Goal: Information Seeking & Learning: Find specific fact

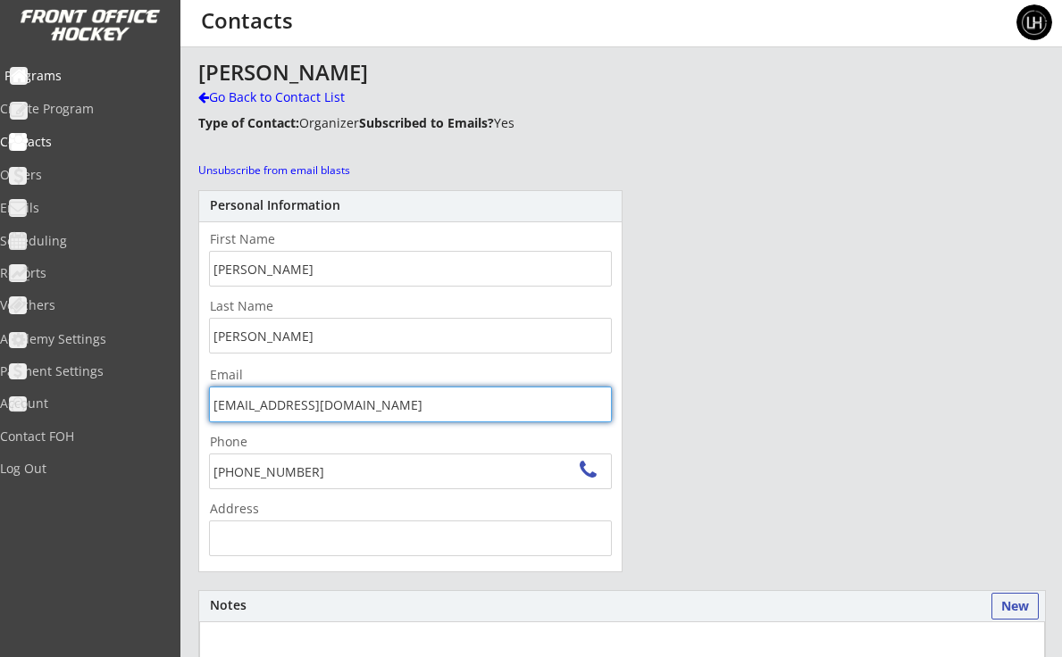
click at [77, 75] on div "Programs" at bounding box center [84, 76] width 161 height 12
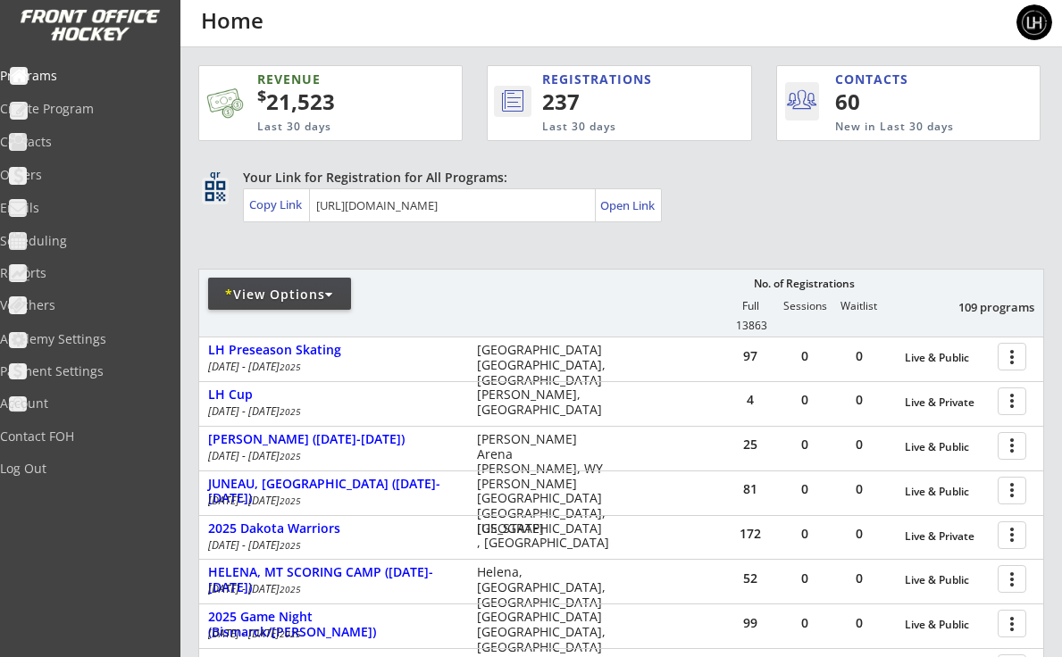
click at [340, 294] on div "* View Options" at bounding box center [279, 295] width 143 height 18
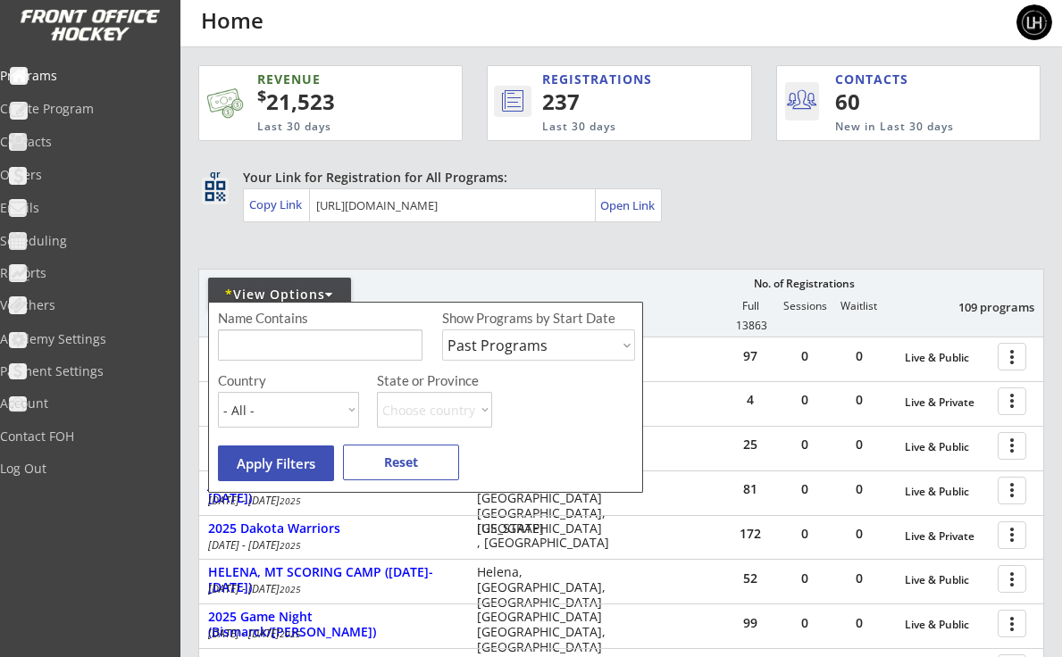
select select ""Upcoming Programs""
click at [301, 456] on button "Apply Filters" at bounding box center [276, 463] width 116 height 36
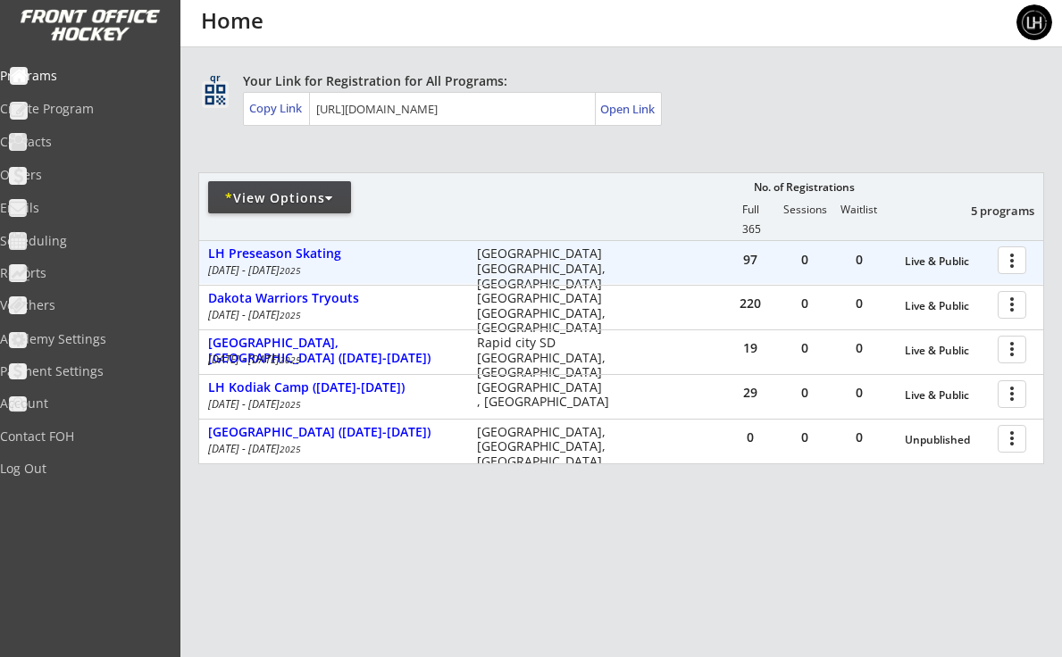
scroll to position [97, 0]
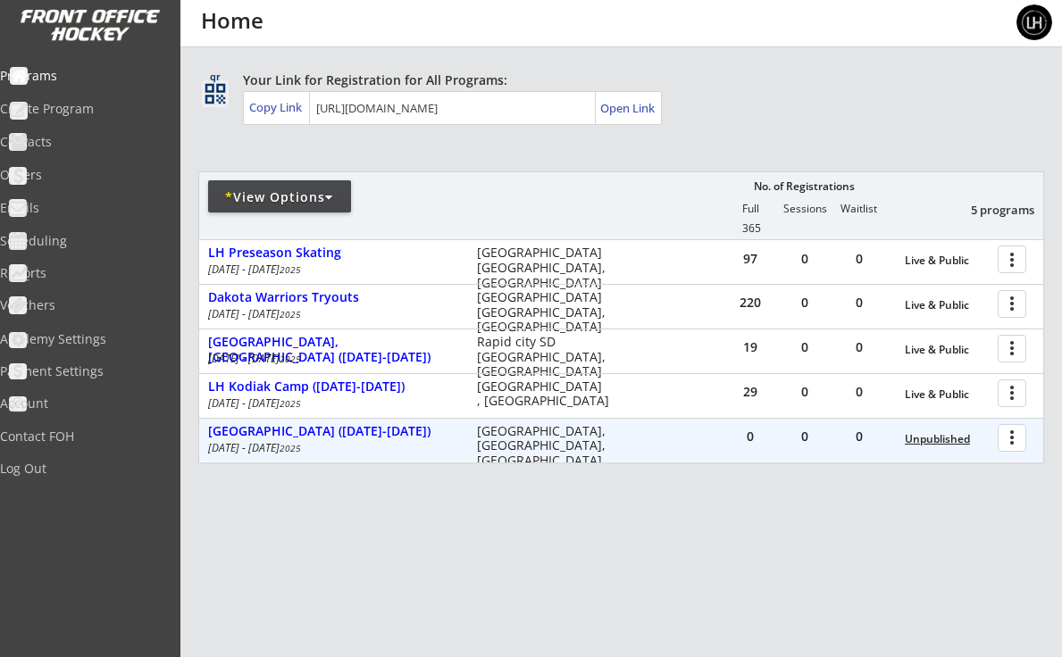
click at [944, 437] on div "Unpublished" at bounding box center [946, 439] width 84 height 12
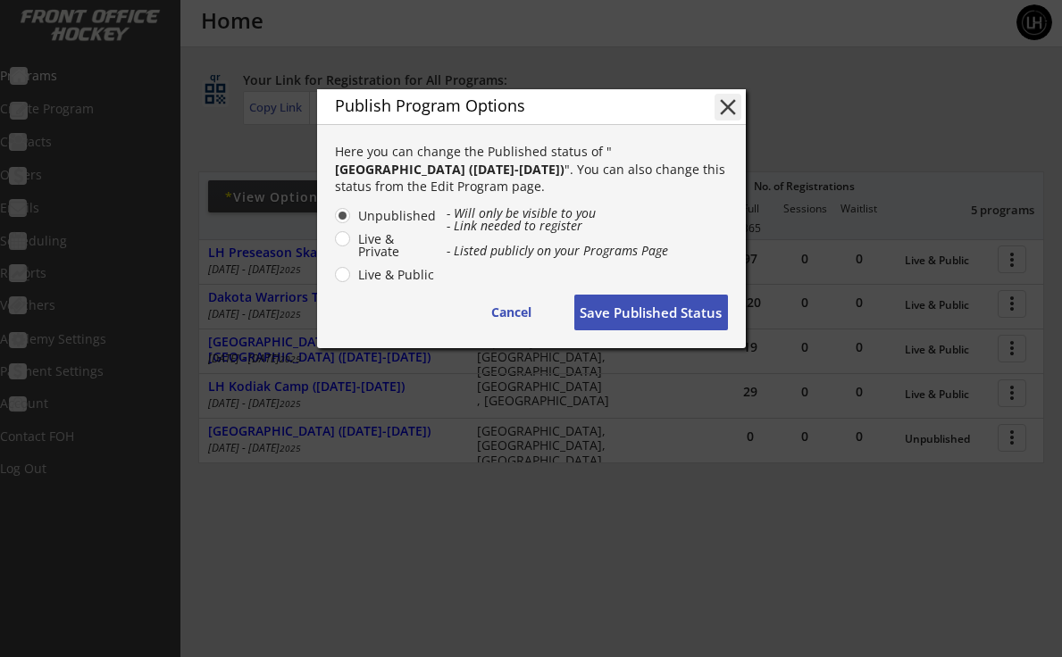
click at [396, 274] on label "Live & Public" at bounding box center [395, 275] width 84 height 12
click at [333, 221] on input "Live & Public" at bounding box center [327, 216] width 12 height 12
radio input "true"
click at [669, 312] on button "Save Published Status" at bounding box center [651, 313] width 154 height 36
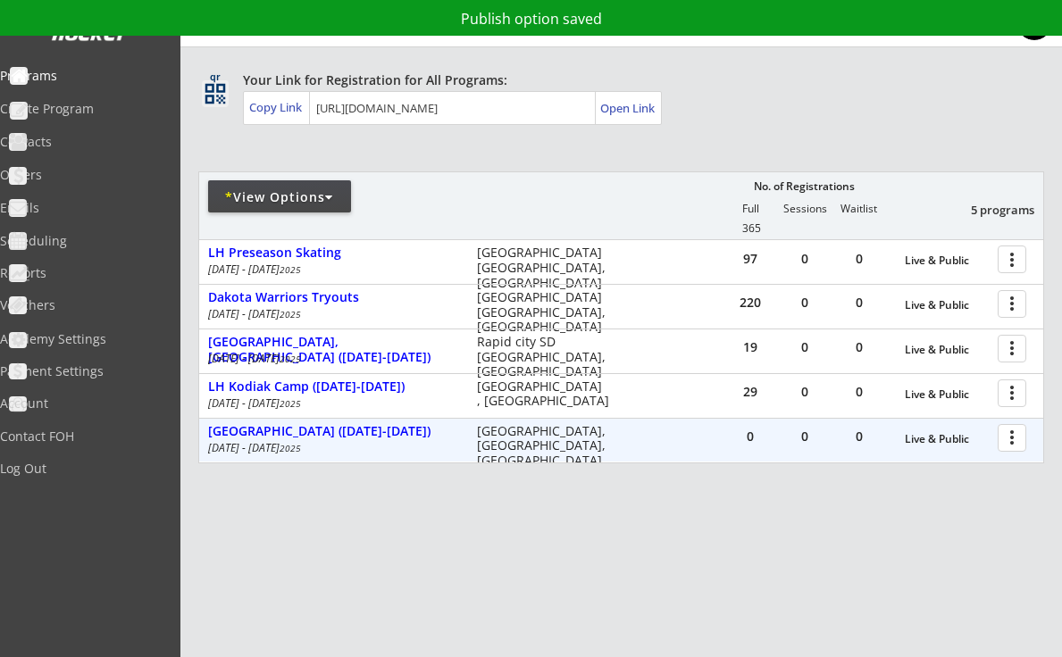
click at [1019, 433] on div at bounding box center [1014, 436] width 31 height 31
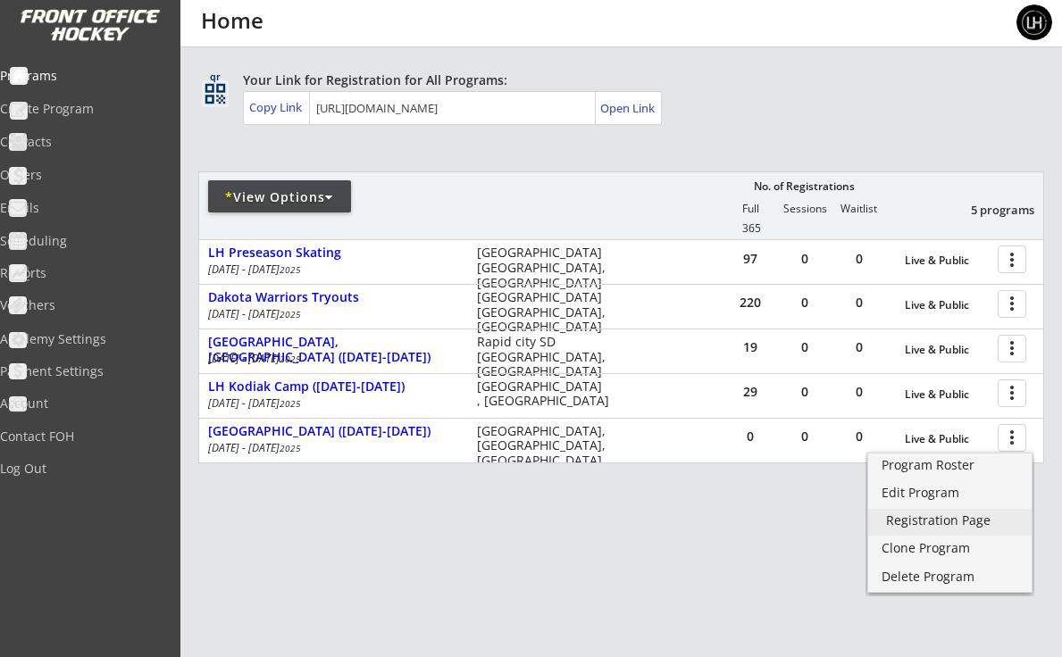
click at [924, 520] on div "Registration Page" at bounding box center [950, 520] width 128 height 12
click at [764, 96] on div "Your Link for Registration for All Programs: Copy Link Open Link" at bounding box center [643, 98] width 801 height 54
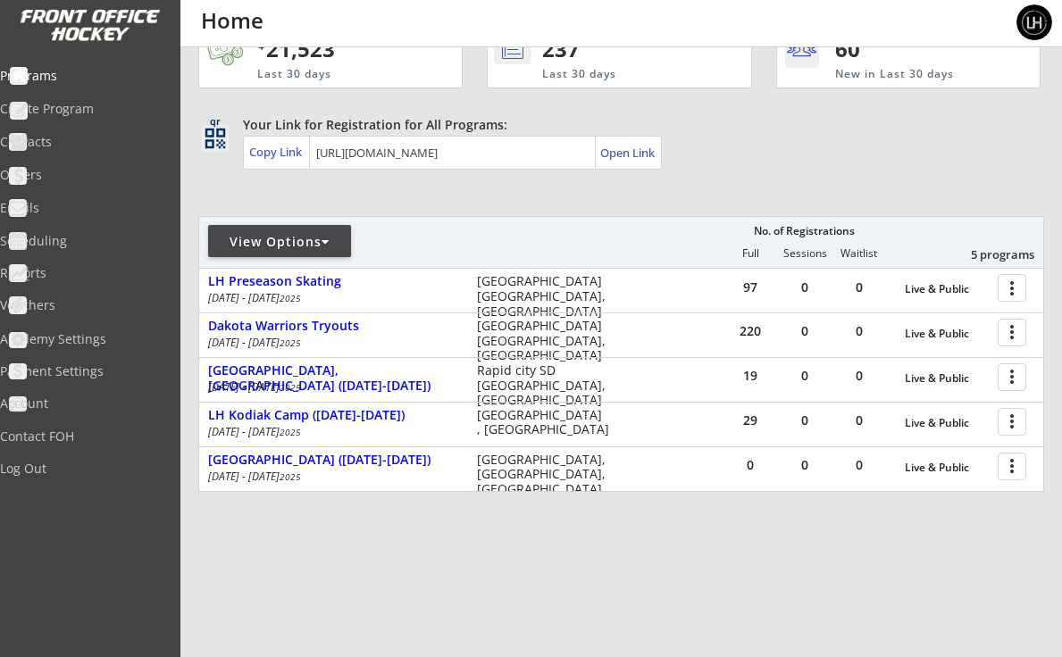
scroll to position [54, 0]
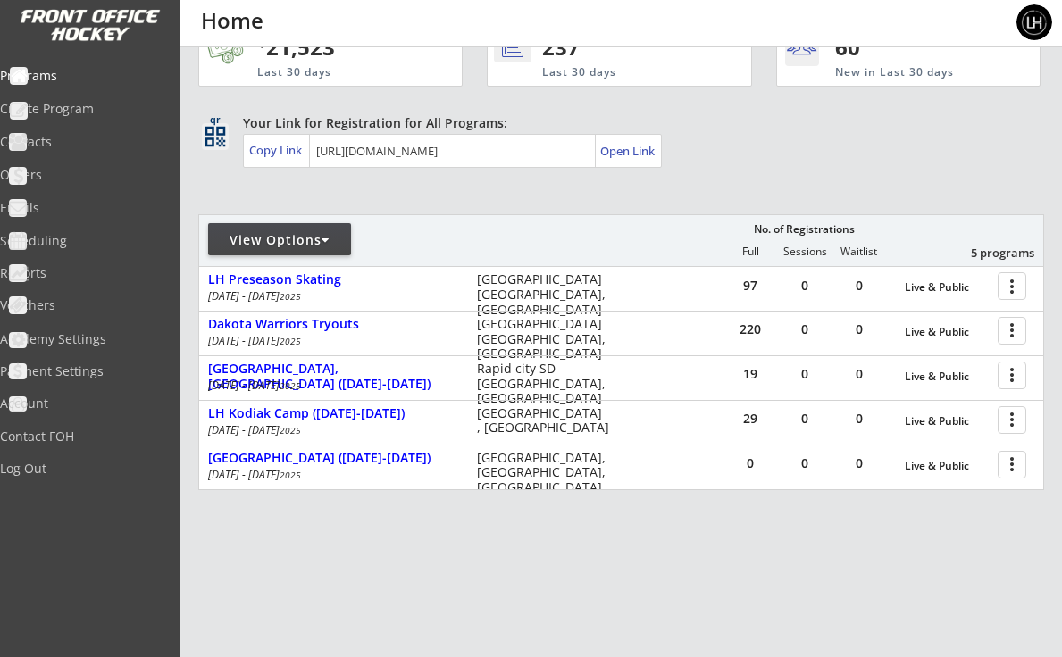
click at [329, 237] on div at bounding box center [325, 240] width 8 height 12
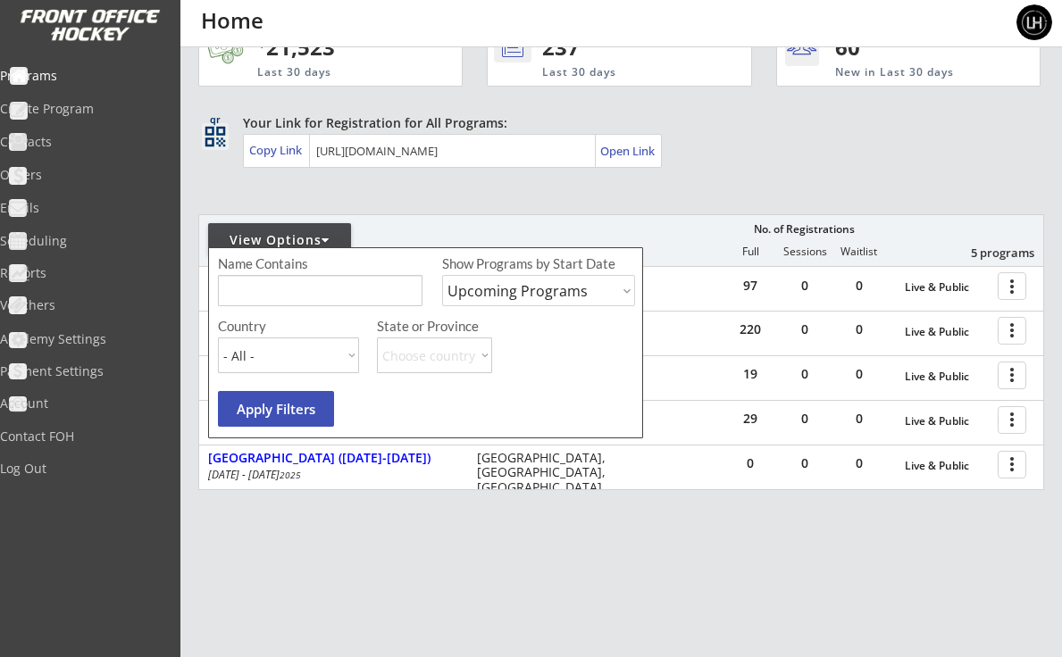
select select ""Past Programs""
click at [281, 410] on button "Apply Filters" at bounding box center [276, 409] width 116 height 36
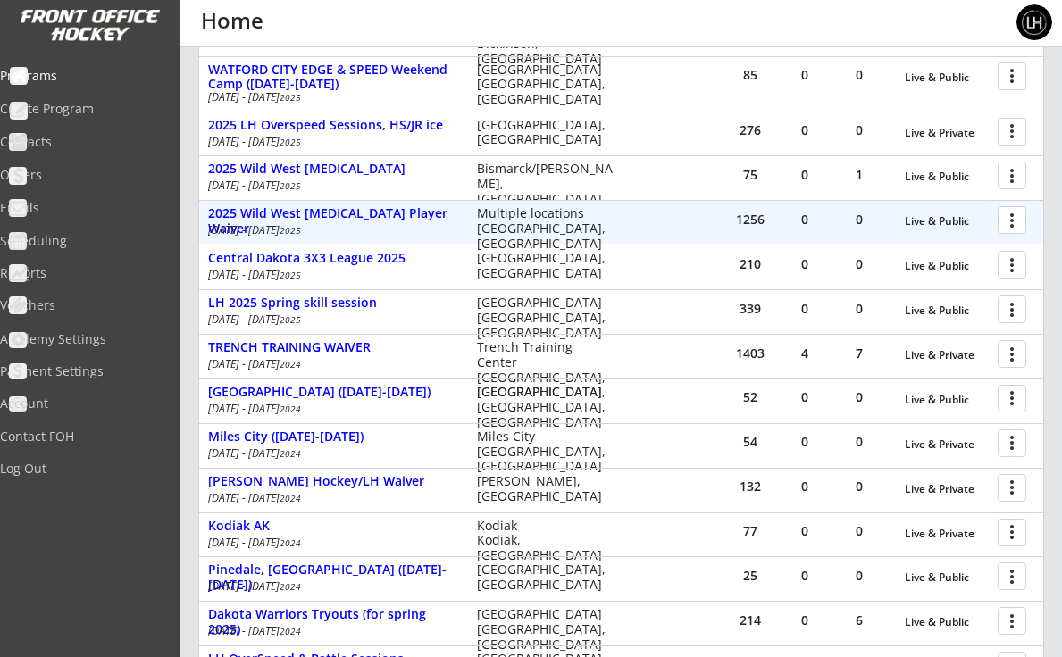
scroll to position [828, 0]
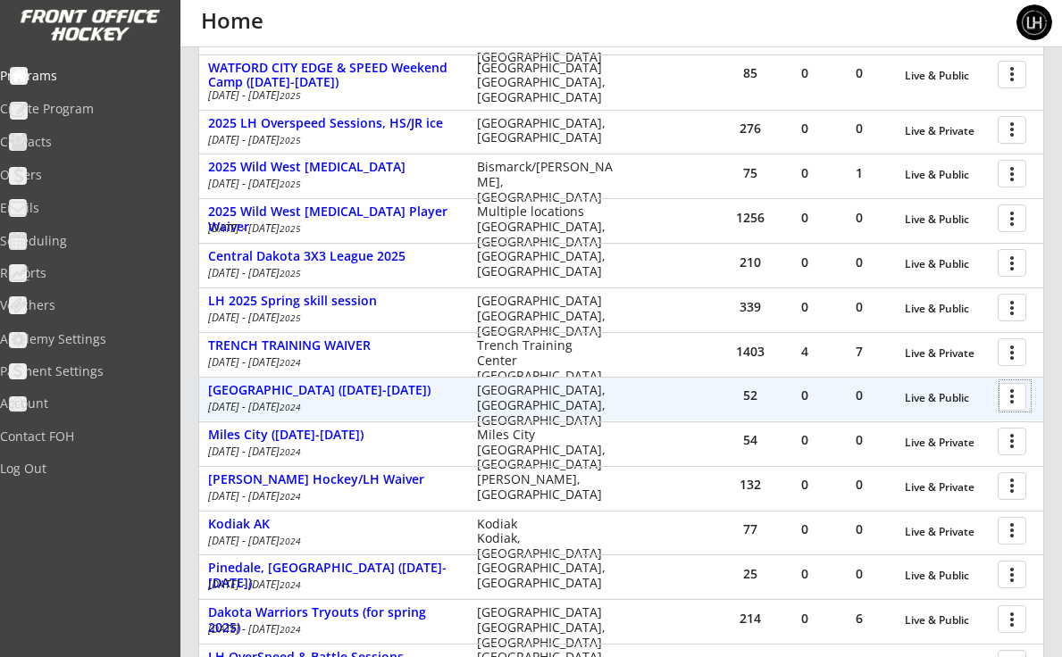
click at [1010, 385] on div at bounding box center [1014, 395] width 31 height 31
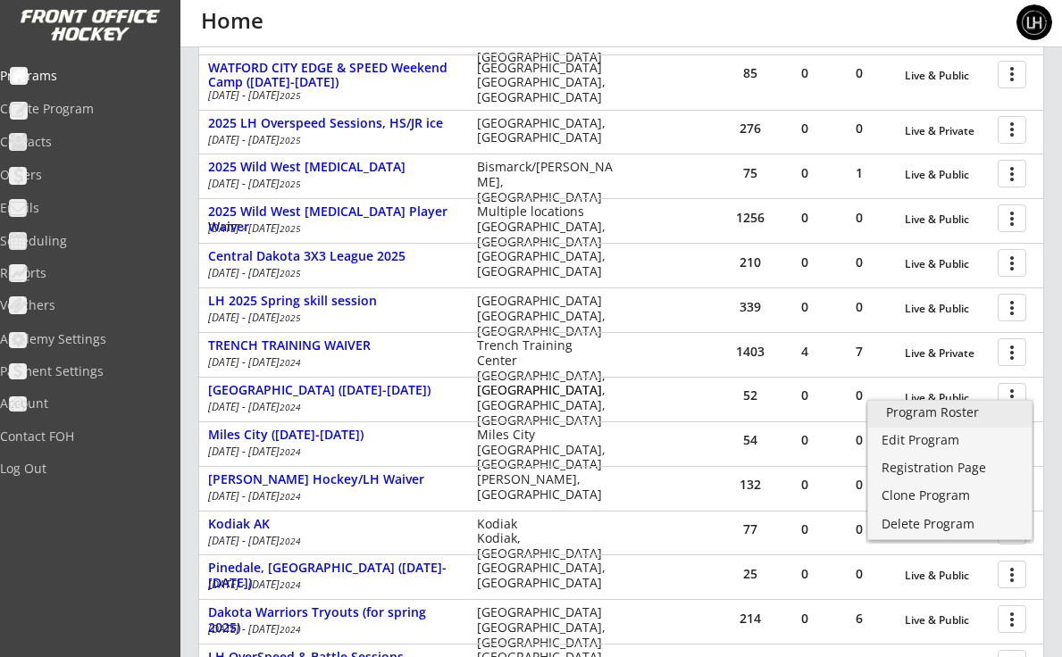
click at [918, 409] on div "Program Roster" at bounding box center [950, 412] width 128 height 12
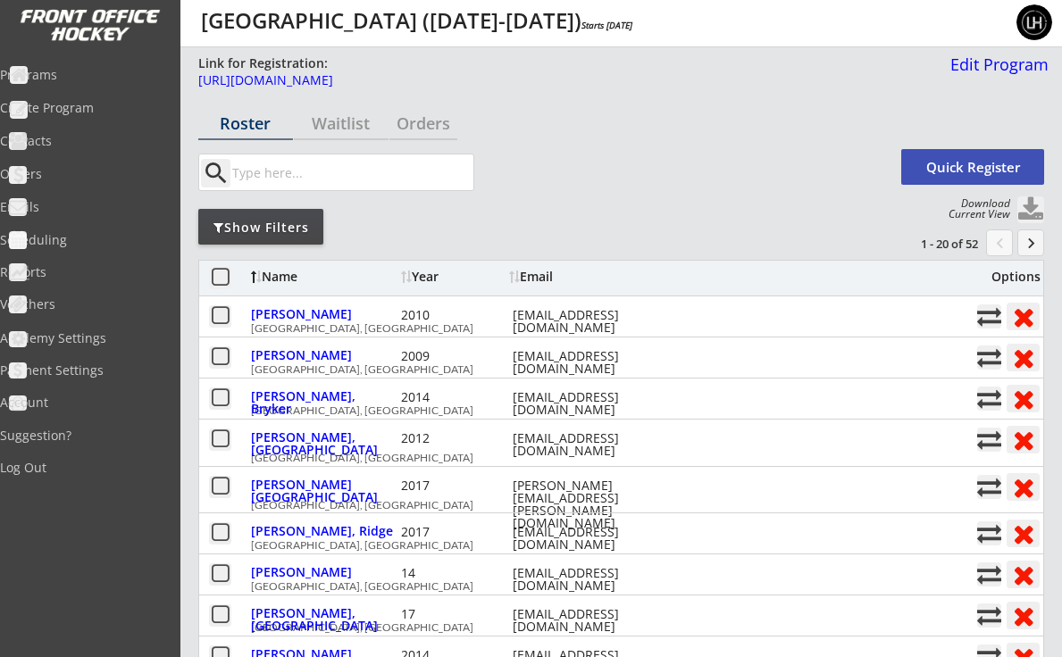
click at [1029, 204] on button at bounding box center [1030, 209] width 27 height 27
select select ""Player Info""
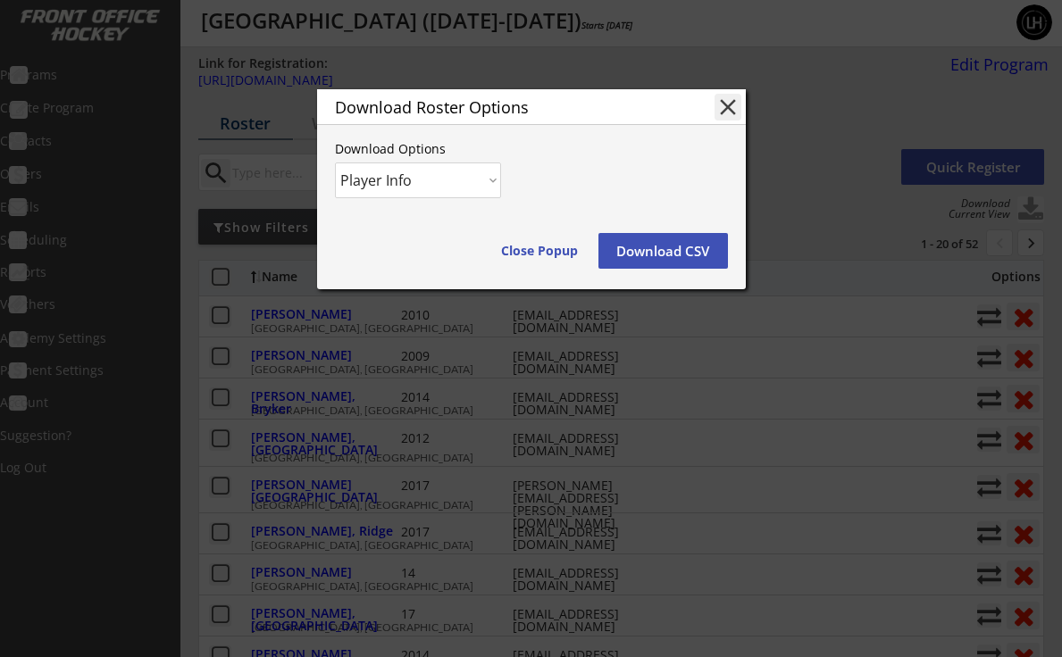
click at [661, 250] on button "Download CSV" at bounding box center [662, 251] width 129 height 36
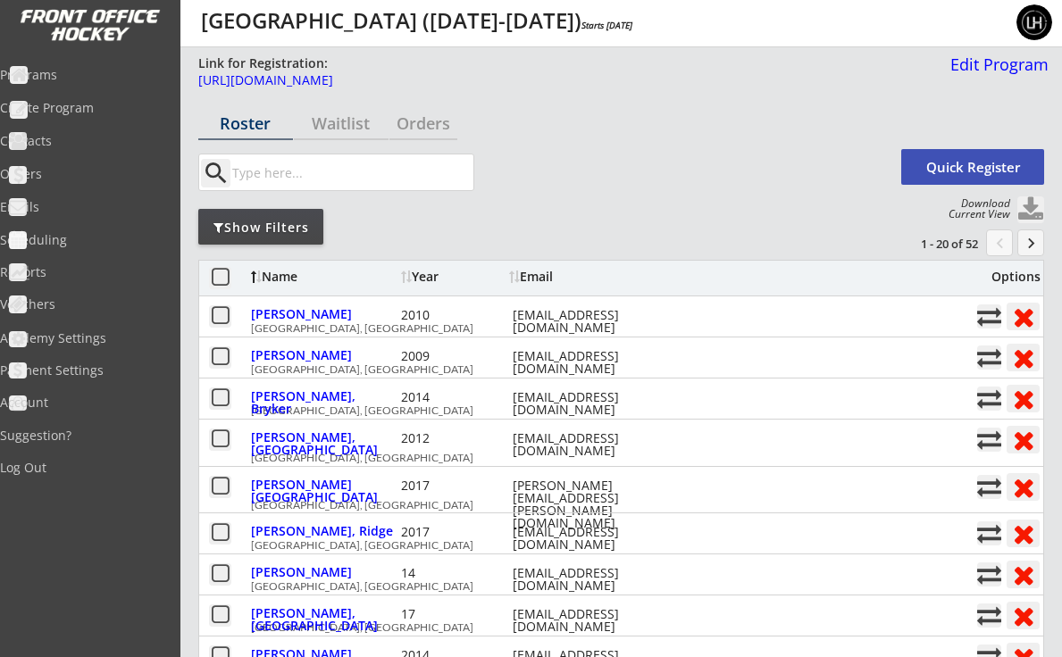
click at [73, 72] on div "Programs" at bounding box center [84, 75] width 161 height 12
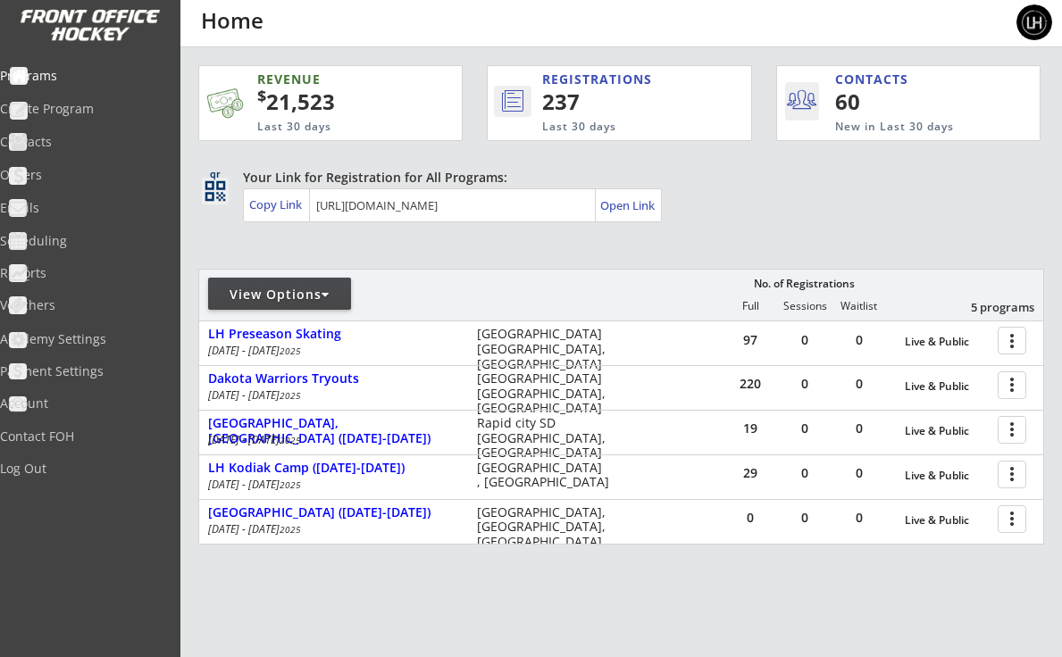
click at [339, 297] on div "View Options" at bounding box center [279, 295] width 143 height 18
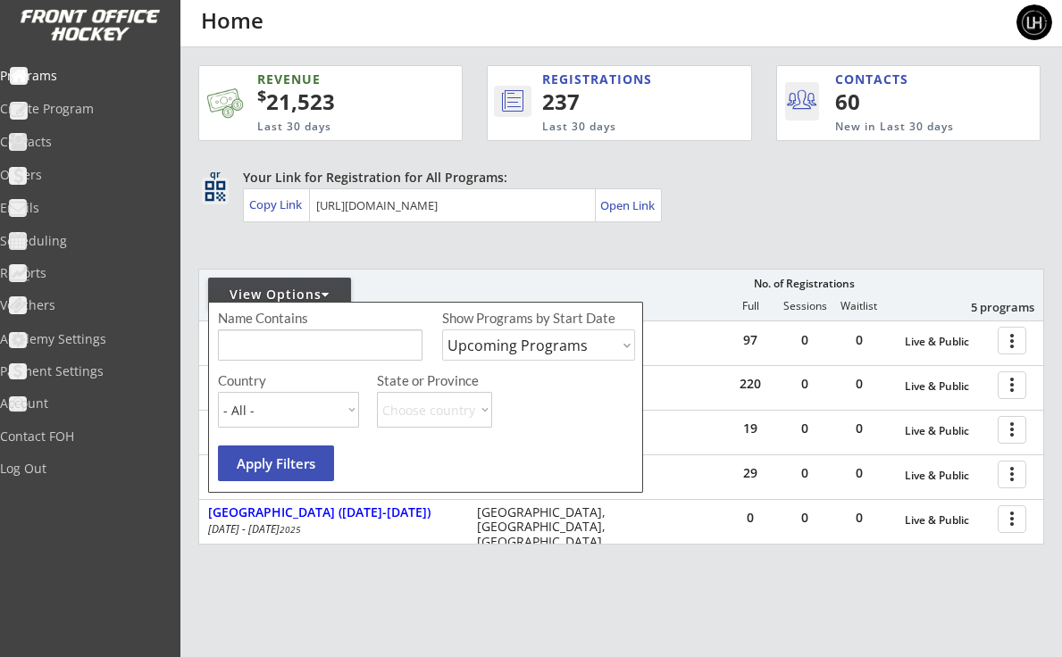
select select ""Past Programs""
click at [287, 461] on button "Apply Filters" at bounding box center [276, 463] width 116 height 36
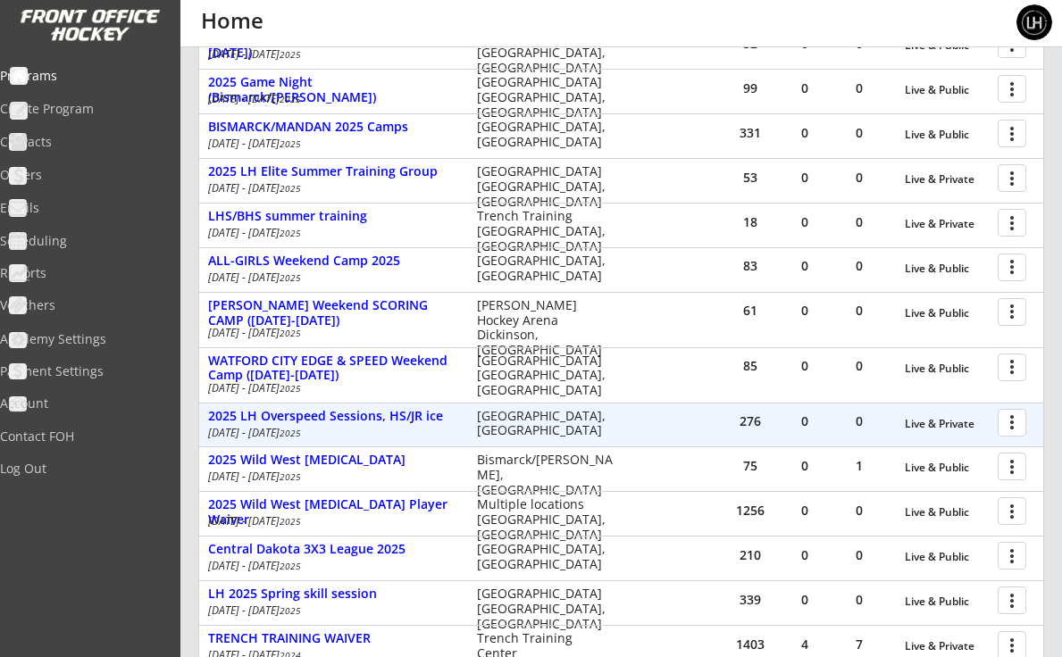
scroll to position [531, 0]
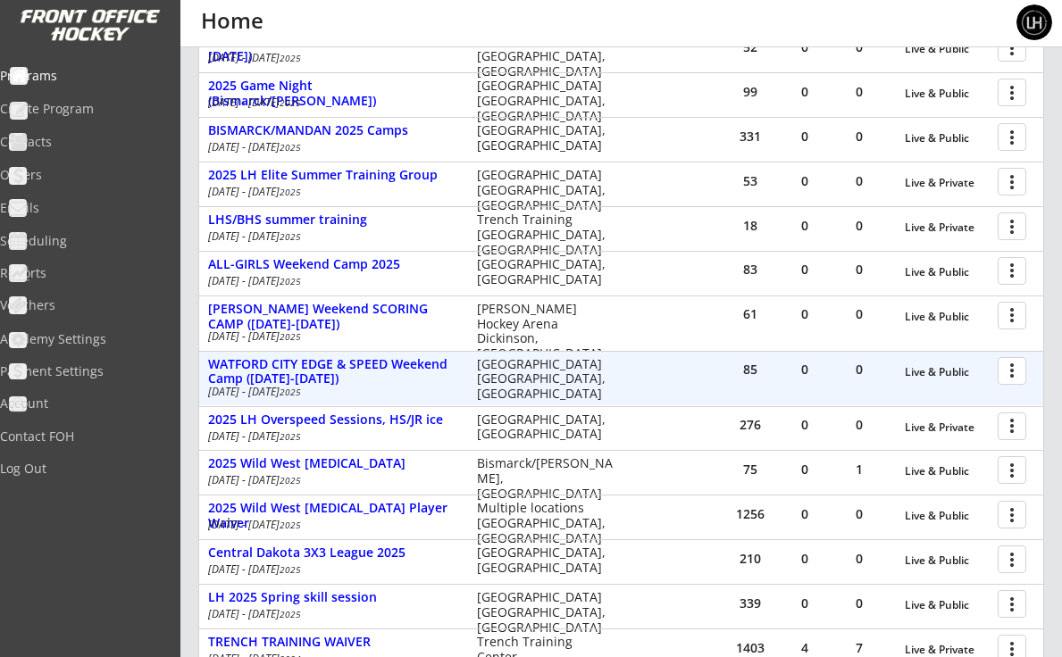
click at [1020, 362] on div at bounding box center [1014, 369] width 31 height 31
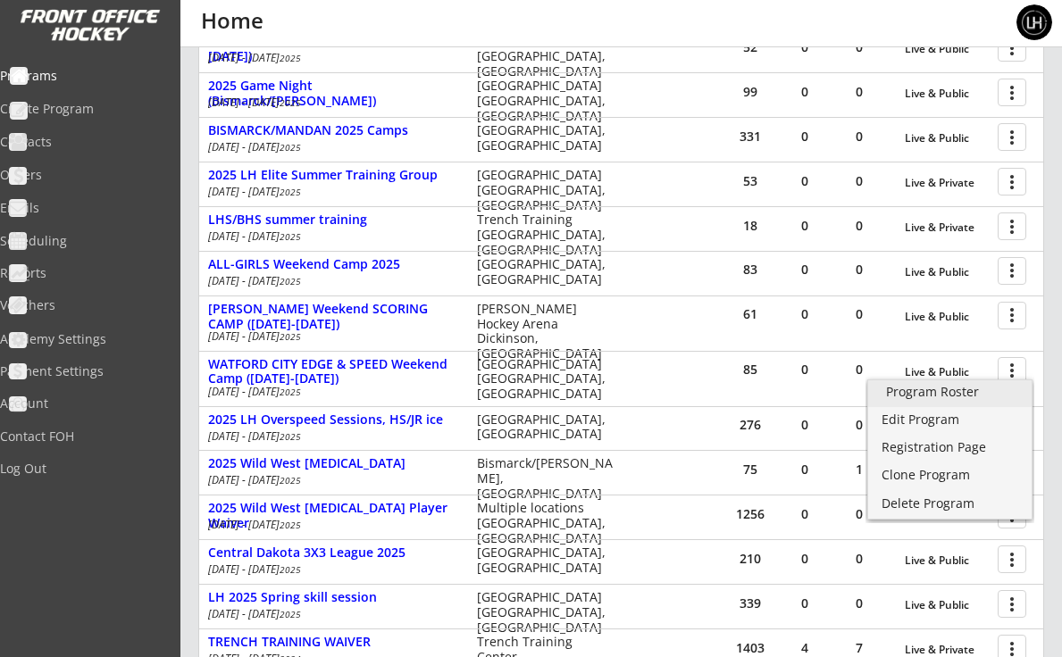
click at [916, 392] on div "Program Roster" at bounding box center [950, 392] width 128 height 12
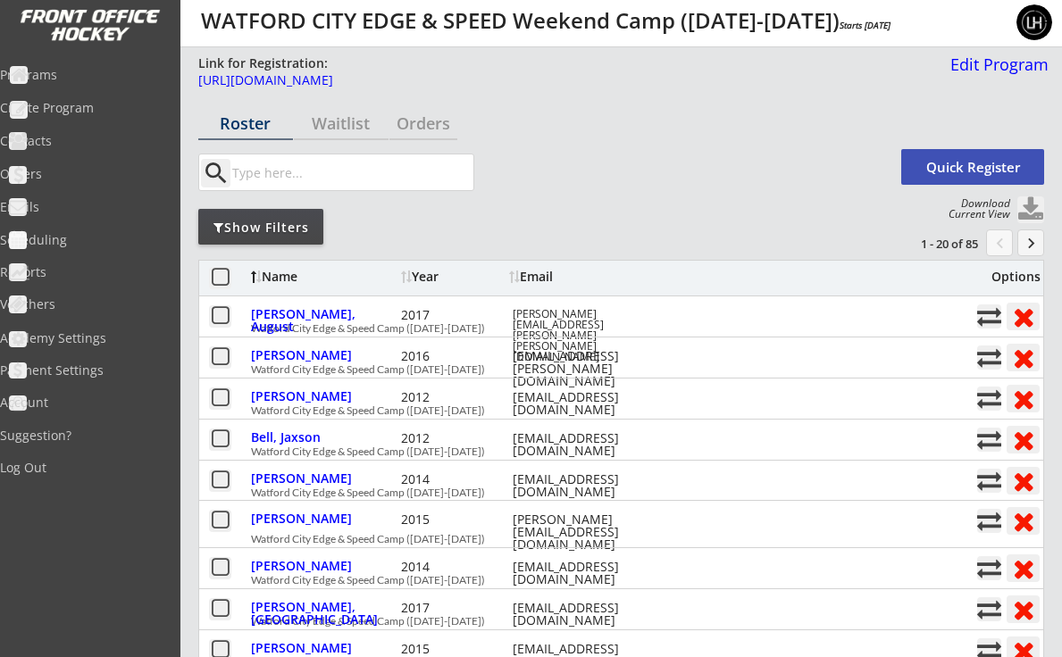
click at [1029, 206] on button at bounding box center [1030, 209] width 27 height 27
select select ""Player Info""
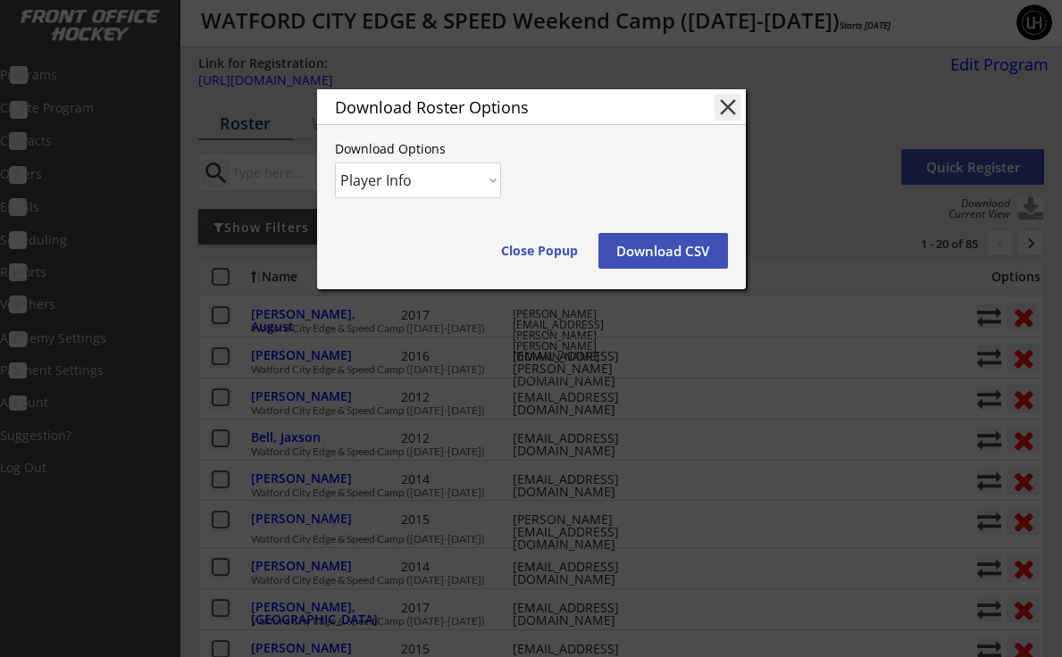
click at [656, 254] on button "Download CSV" at bounding box center [662, 251] width 129 height 36
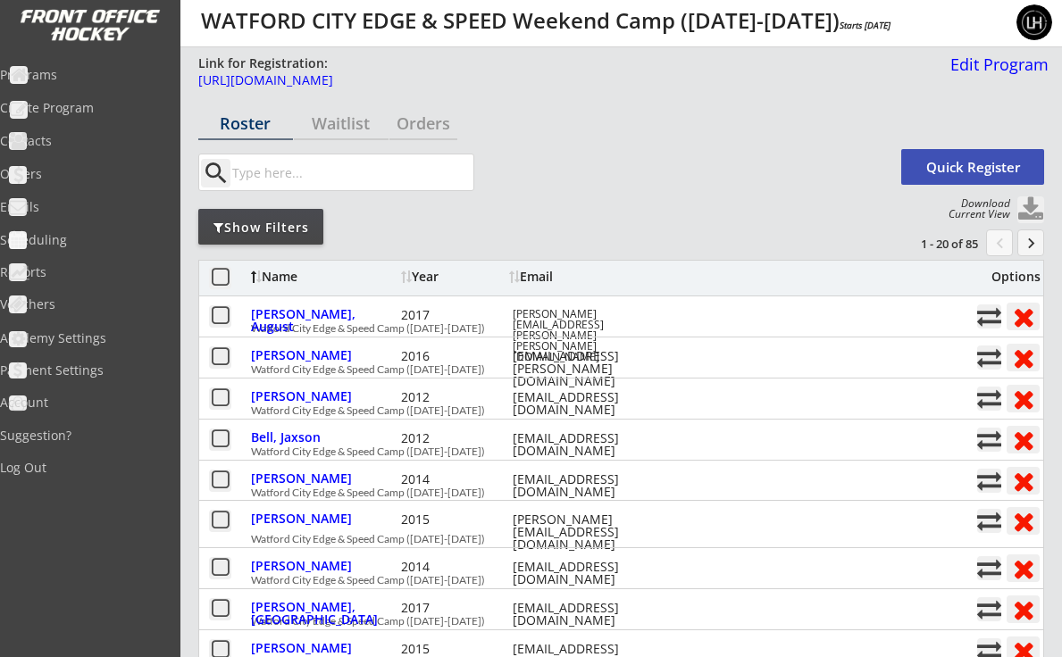
click at [68, 77] on div "Programs" at bounding box center [84, 75] width 161 height 12
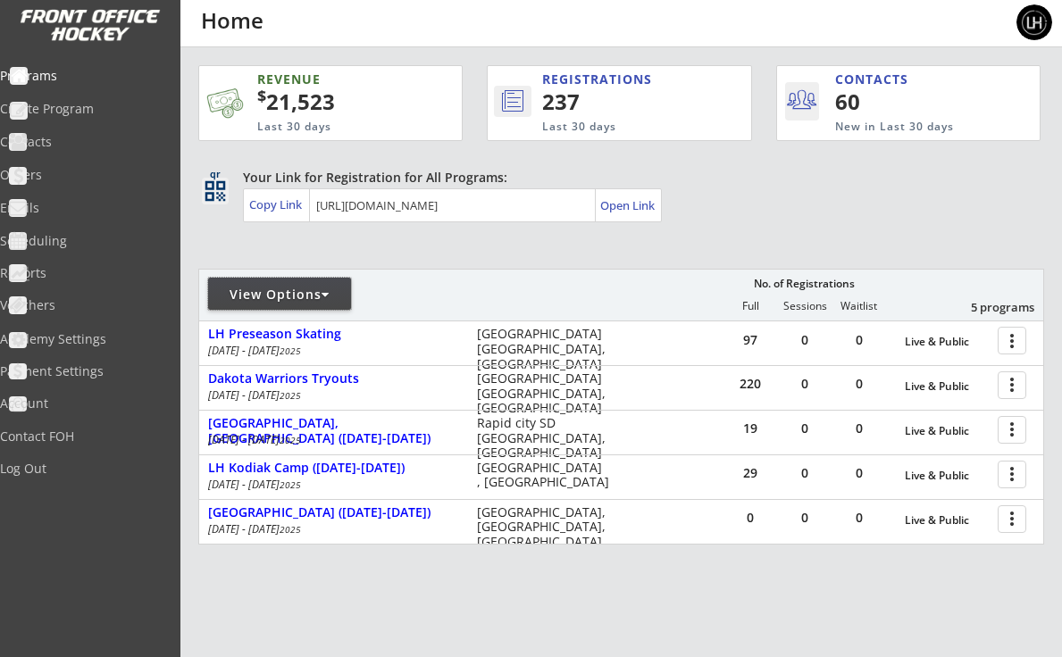
click at [329, 288] on div at bounding box center [325, 294] width 8 height 12
select select ""Upcoming Programs""
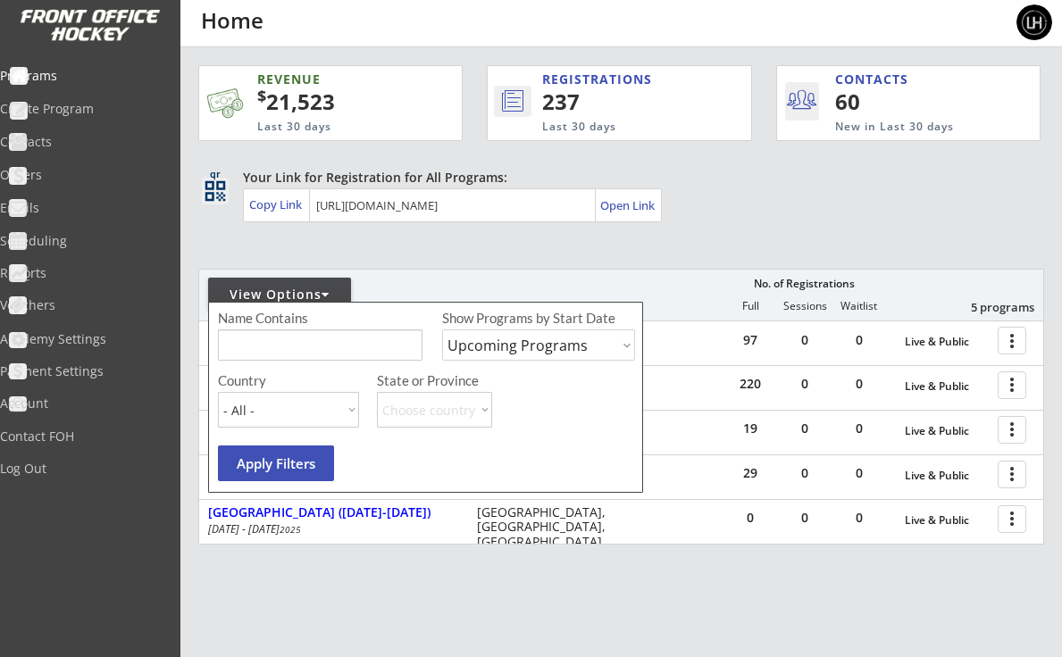
click at [354, 241] on div "REVENUE $ 21,523 Last 30 days REGISTRATIONS 237 Last 30 days CONTACTS 60 New in…" at bounding box center [620, 389] width 845 height 684
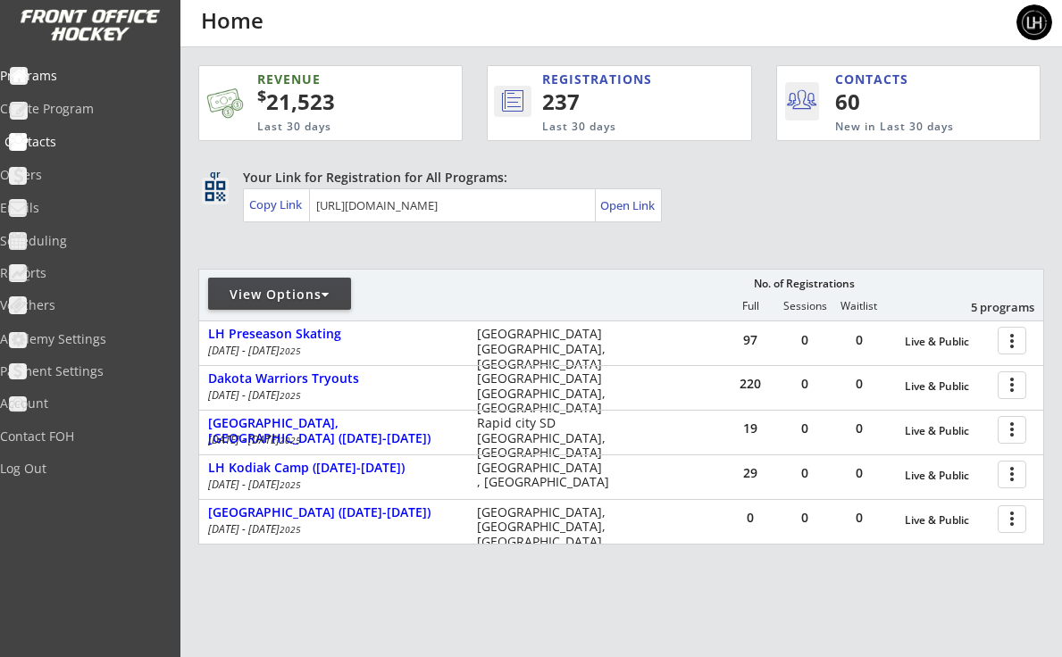
click at [79, 140] on div "Contacts" at bounding box center [84, 142] width 161 height 12
select select ""Players""
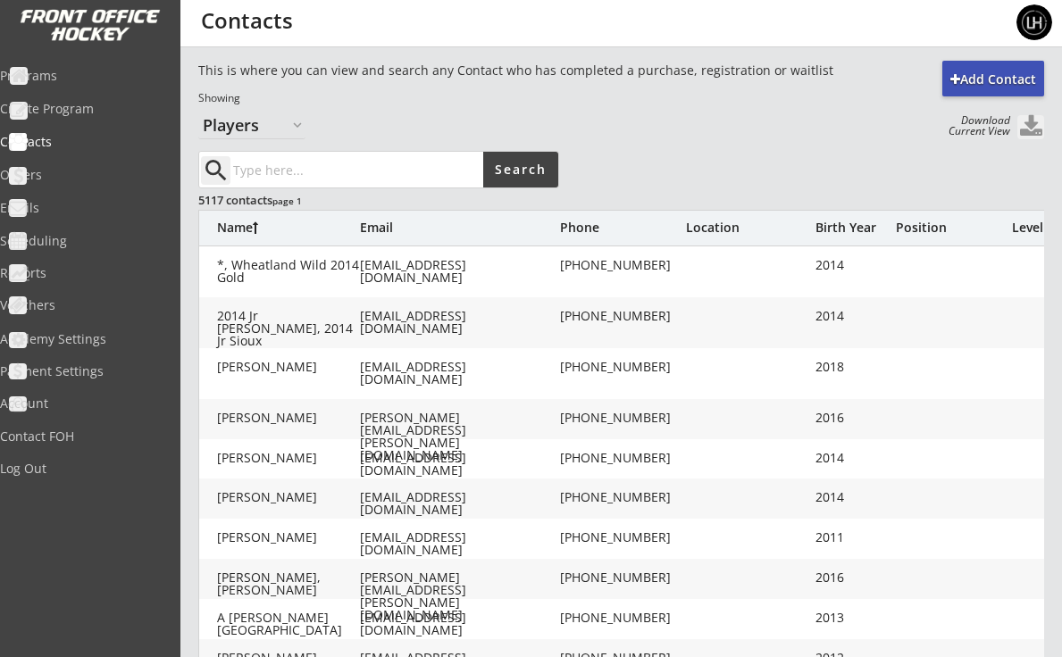
click at [281, 170] on input "input" at bounding box center [356, 170] width 254 height 36
type input "[PERSON_NAME]"
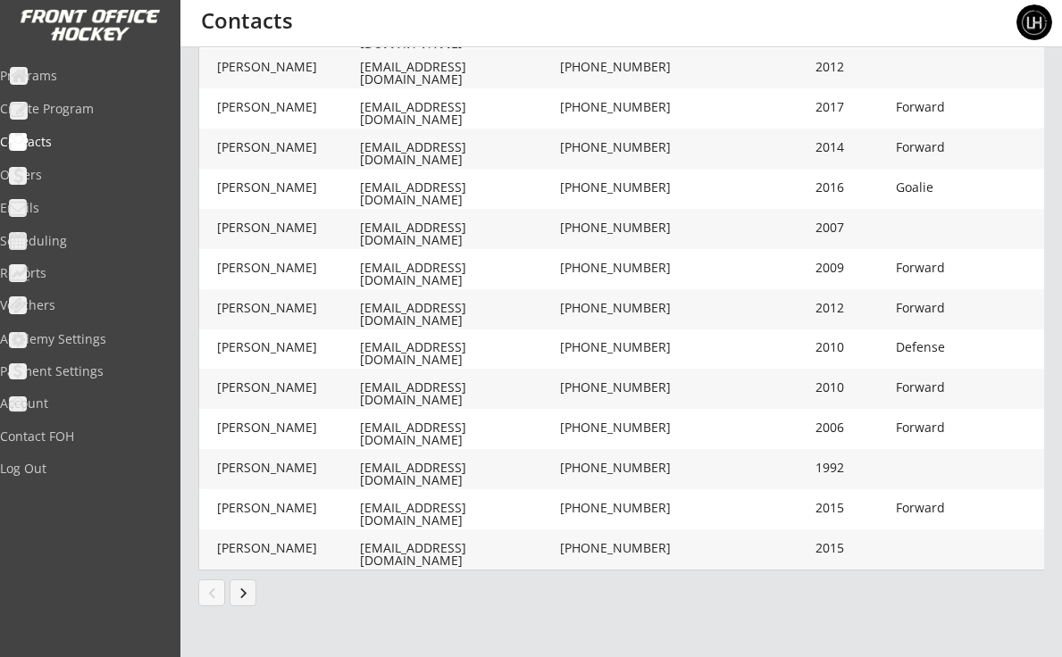
scroll to position [478, 0]
click at [240, 600] on button "keyboard_arrow_right" at bounding box center [242, 592] width 27 height 27
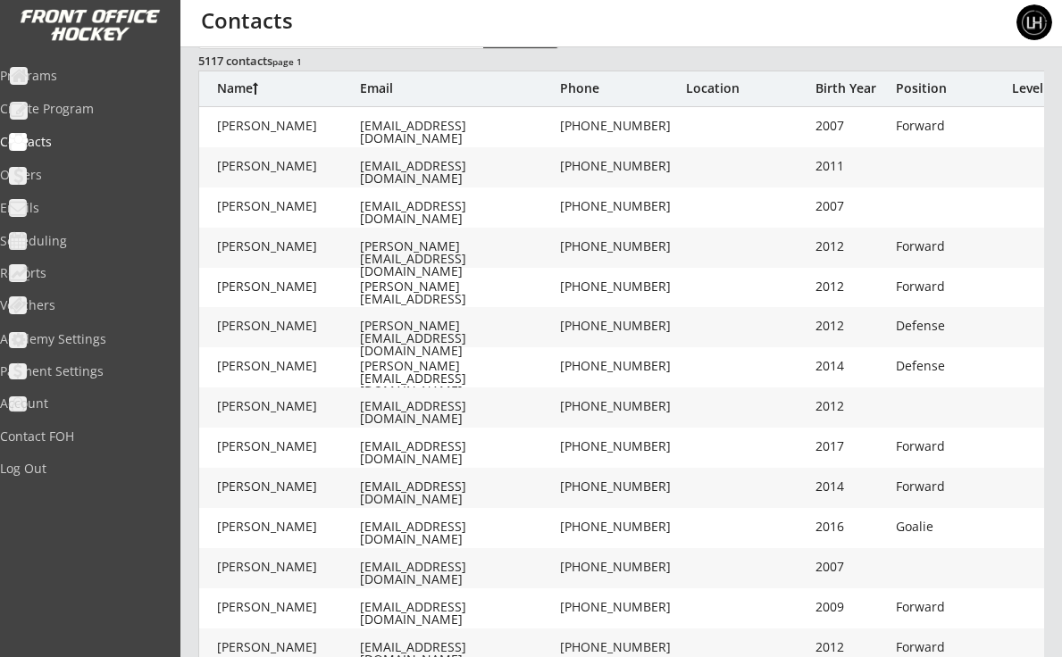
scroll to position [102, 0]
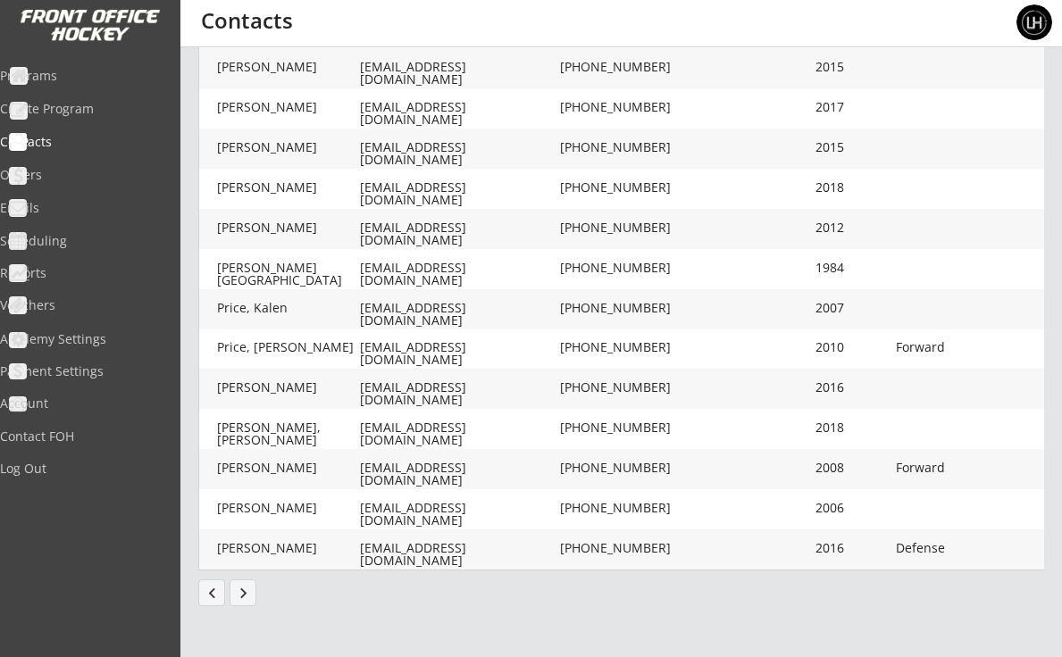
click at [242, 588] on button "keyboard_arrow_right" at bounding box center [242, 592] width 27 height 27
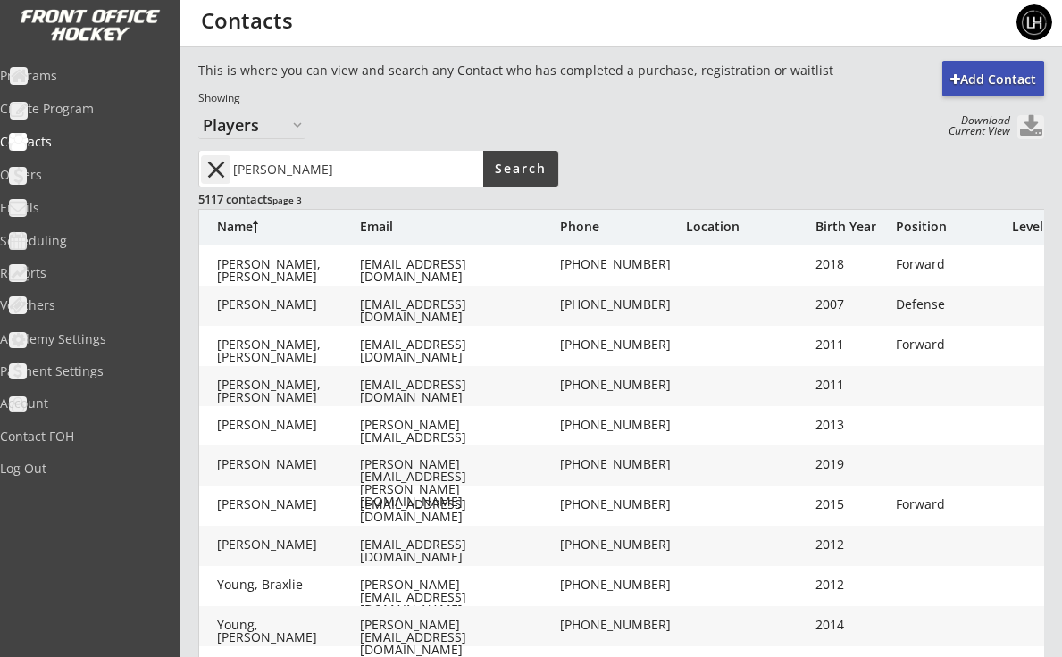
scroll to position [0, 0]
click at [1026, 122] on button at bounding box center [1030, 127] width 27 height 24
click at [1026, 126] on button at bounding box center [1030, 127] width 27 height 24
click at [438, 106] on div "Showing" at bounding box center [569, 100] width 743 height 18
click at [366, 110] on div "This is where you can view and search any Contact who has completed a purchase,…" at bounding box center [569, 101] width 743 height 78
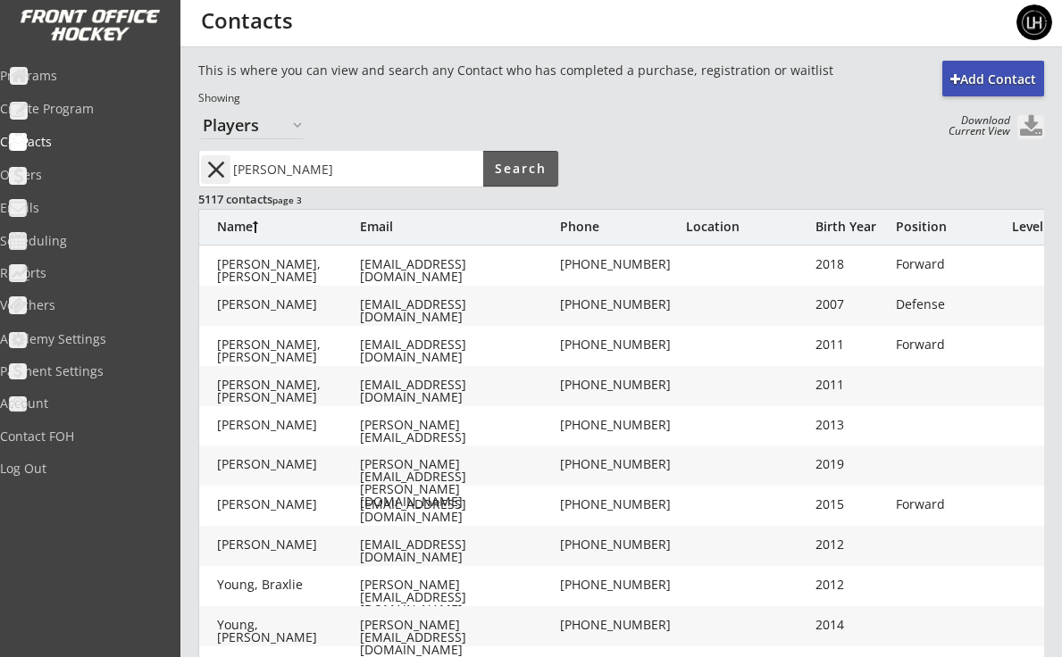
click at [511, 171] on button "Search" at bounding box center [520, 169] width 75 height 36
click at [215, 170] on button "close" at bounding box center [215, 169] width 29 height 29
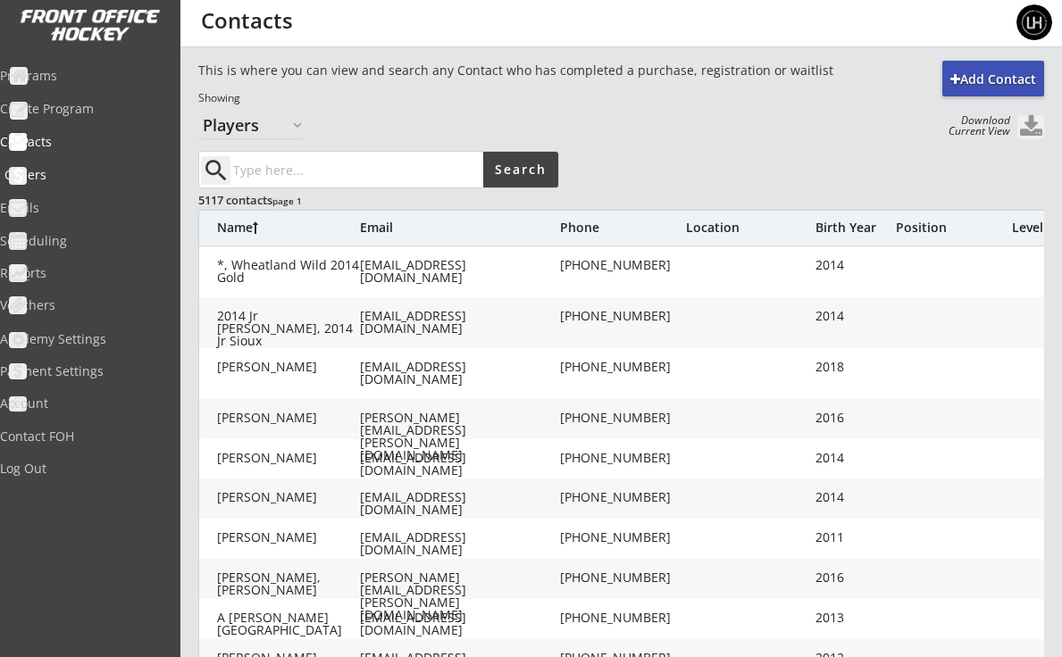
click at [75, 170] on div "Orders" at bounding box center [84, 175] width 161 height 12
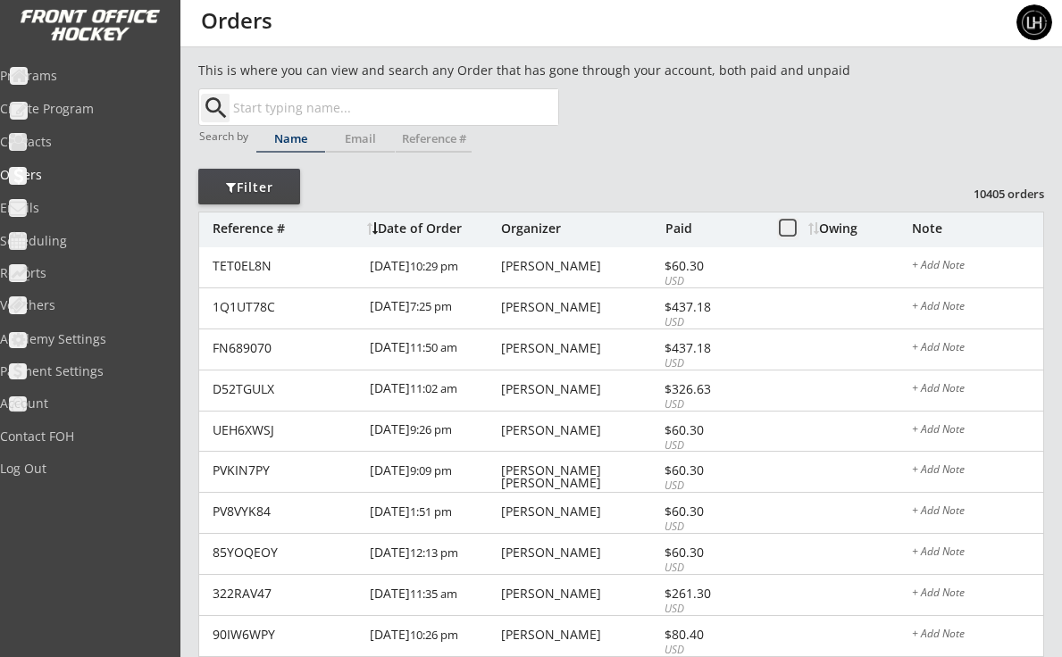
click at [376, 111] on input "text" at bounding box center [393, 107] width 329 height 36
type input "[PERSON_NAME]"
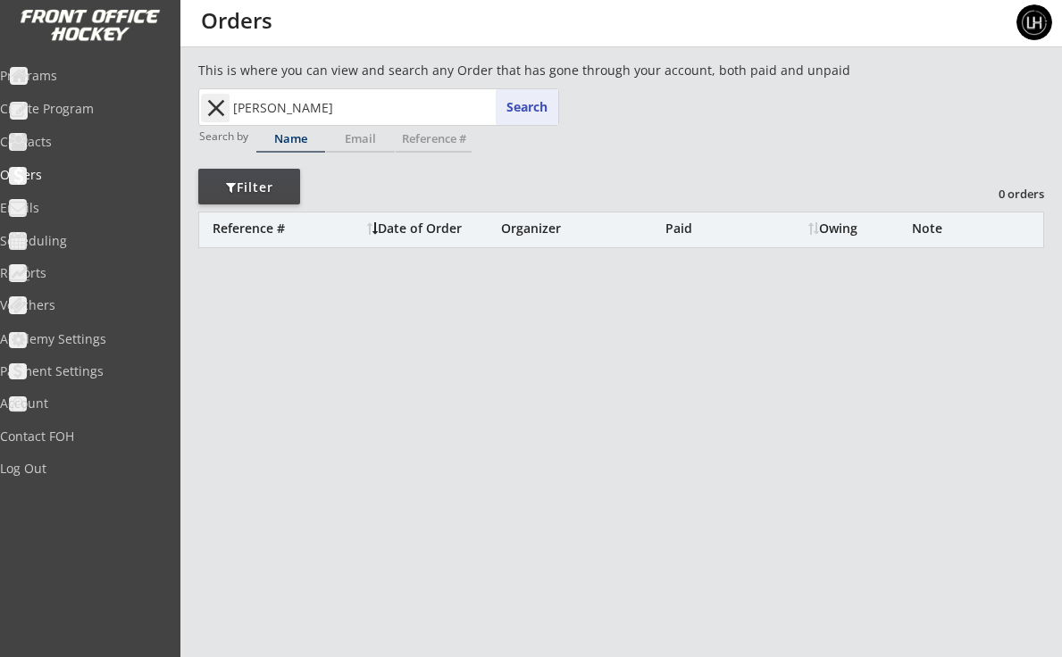
click at [215, 103] on button "close" at bounding box center [215, 108] width 29 height 29
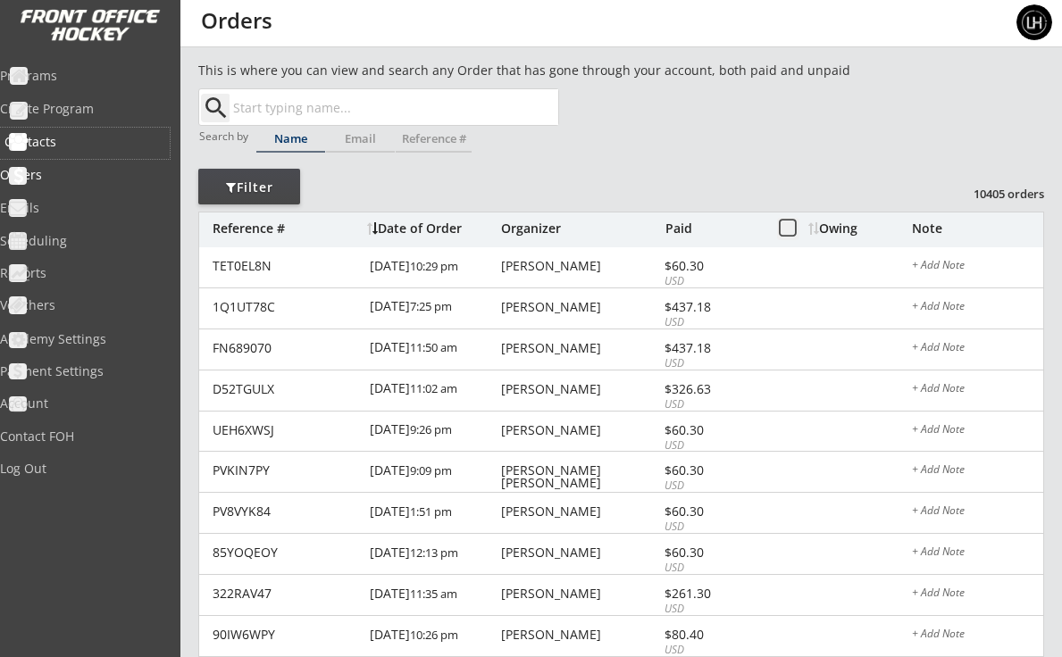
click at [74, 137] on div "Contacts" at bounding box center [84, 142] width 161 height 12
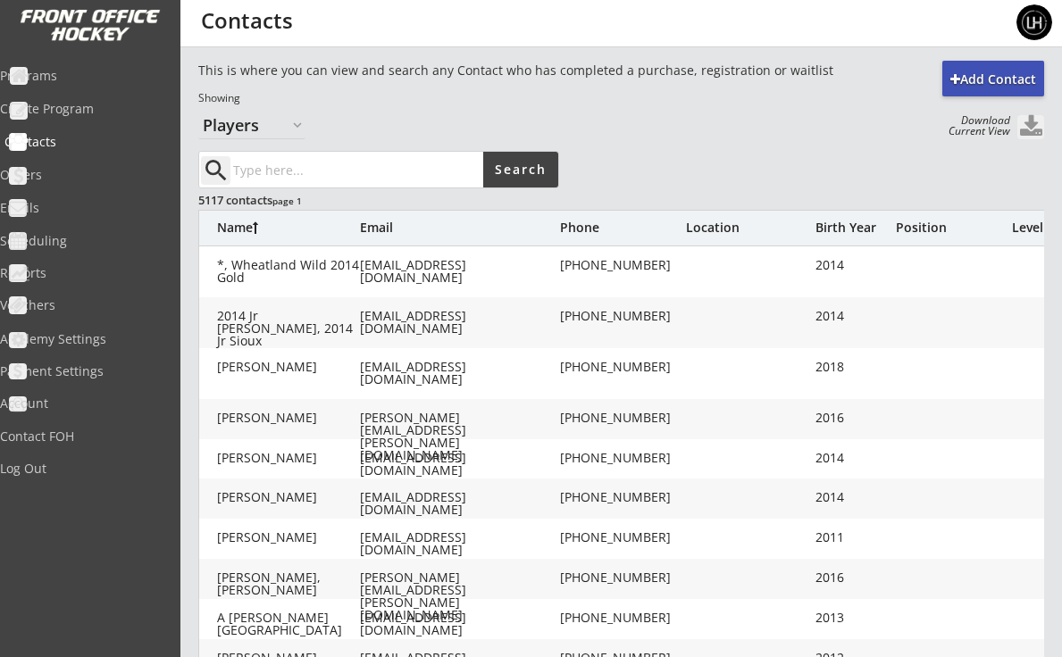
click at [79, 144] on div "Contacts" at bounding box center [84, 142] width 161 height 12
click at [276, 161] on input "input" at bounding box center [356, 170] width 254 height 36
type input "sidney, MT"
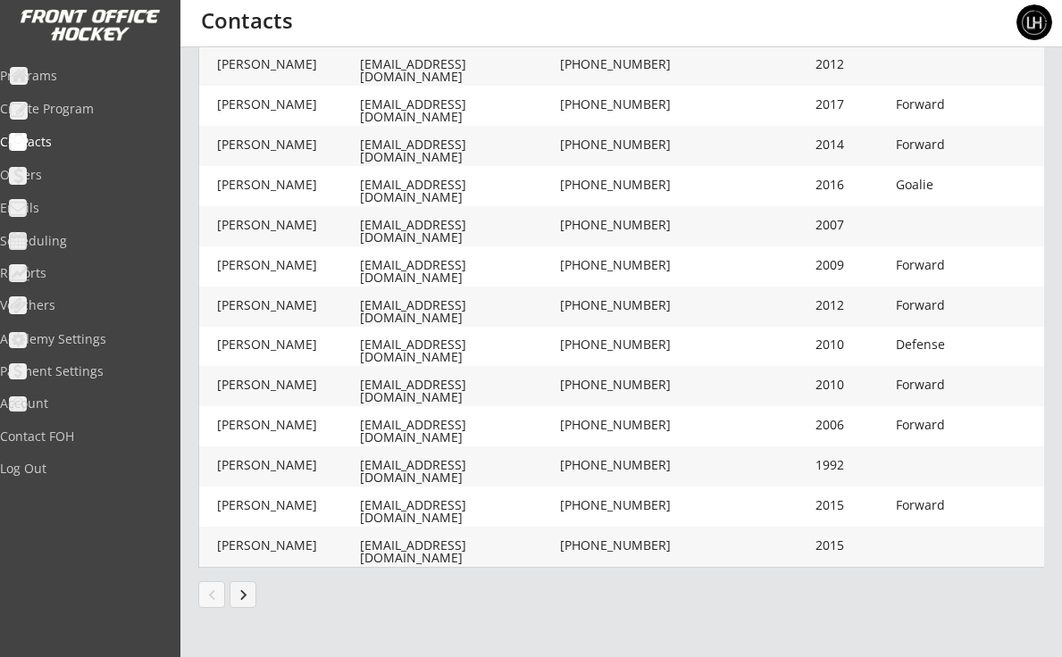
scroll to position [478, 0]
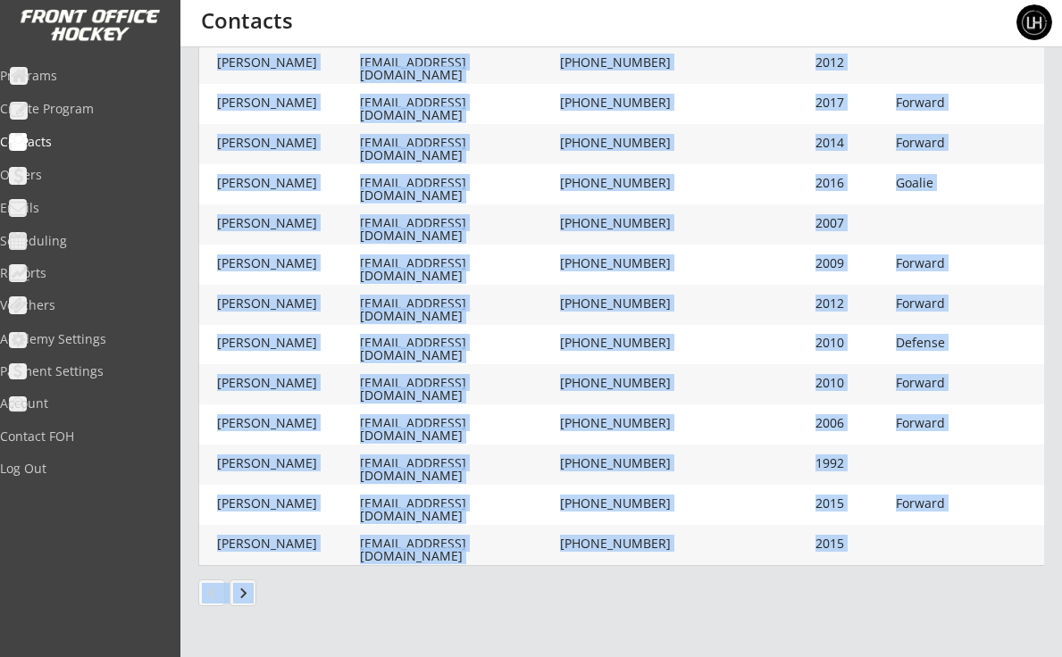
drag, startPoint x: 221, startPoint y: 262, endPoint x: 605, endPoint y: 582, distance: 500.8
click at [605, 582] on div "Add Contact This is where you can view and search any Contact who has completed…" at bounding box center [620, 104] width 845 height 1042
copy div "Averett, Jarret bssw@midrivers.com (406) 489-0169 2007 Forward Averett, Kale ma…"
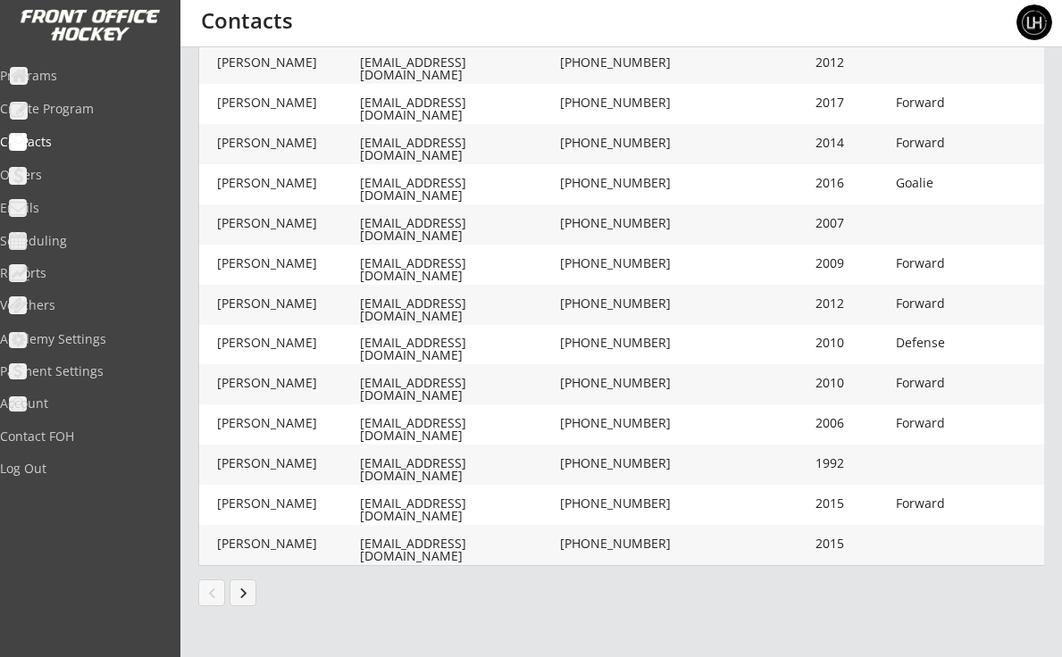
click at [405, 632] on div "Add Contact This is where you can view and search any Contact who has completed…" at bounding box center [620, 118] width 881 height 1070
